Goal: Transaction & Acquisition: Subscribe to service/newsletter

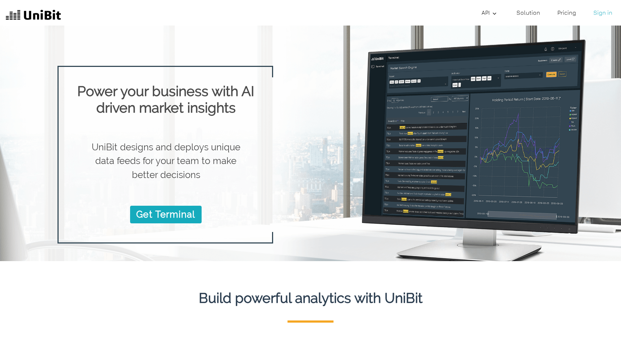
click at [569, 14] on link "Pricing" at bounding box center [567, 12] width 24 height 14
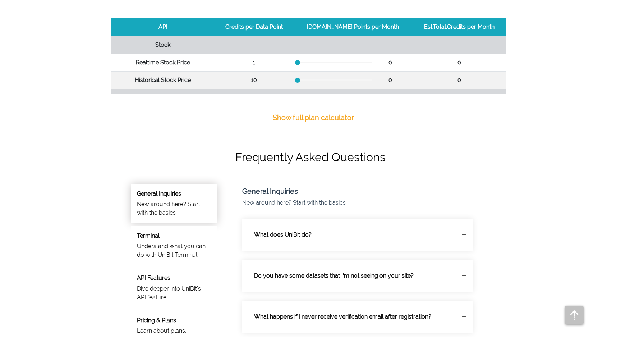
scroll to position [220, 0]
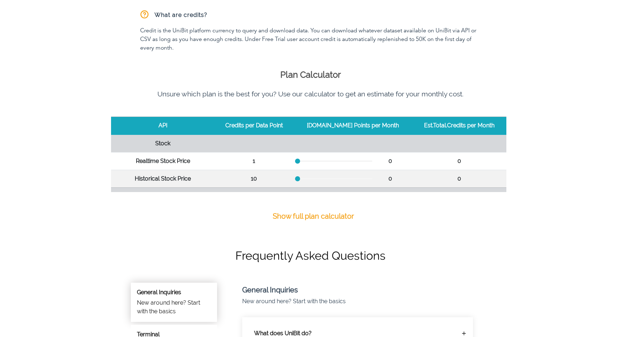
click at [307, 216] on p "Show full plan calculator" at bounding box center [313, 216] width 81 height 11
drag, startPoint x: 305, startPoint y: 162, endPoint x: 365, endPoint y: 164, distance: 59.4
click at [365, 164] on div "7,791,114" at bounding box center [353, 161] width 111 height 9
drag, startPoint x: 301, startPoint y: 179, endPoint x: 359, endPoint y: 186, distance: 58.3
click at [359, 186] on td "0" at bounding box center [352, 179] width 119 height 18
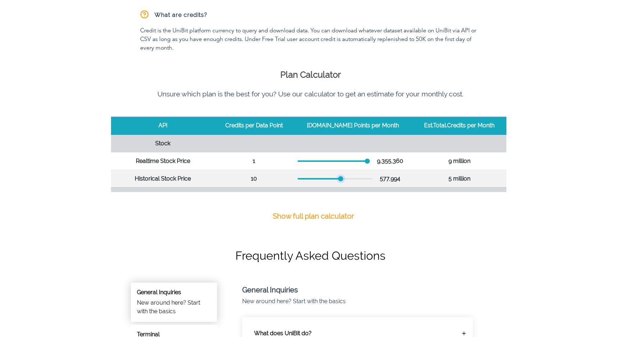
drag, startPoint x: 305, startPoint y: 179, endPoint x: 355, endPoint y: 179, distance: 50.3
click at [343, 179] on div at bounding box center [340, 178] width 5 height 5
